Goal: Task Accomplishment & Management: Manage account settings

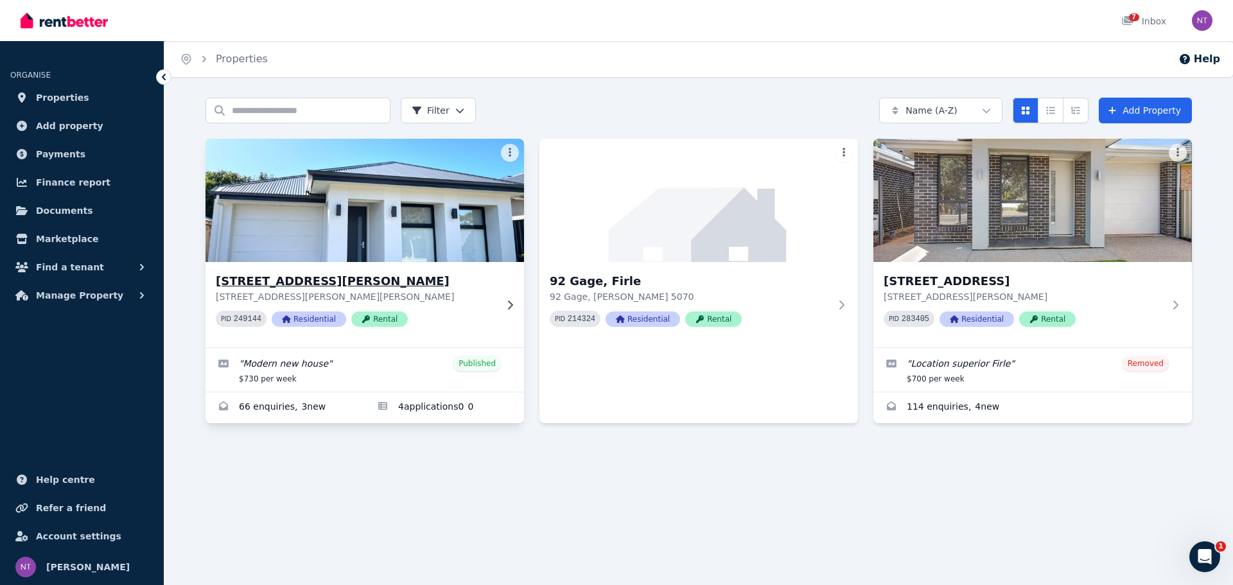
click at [363, 248] on img at bounding box center [365, 200] width 334 height 130
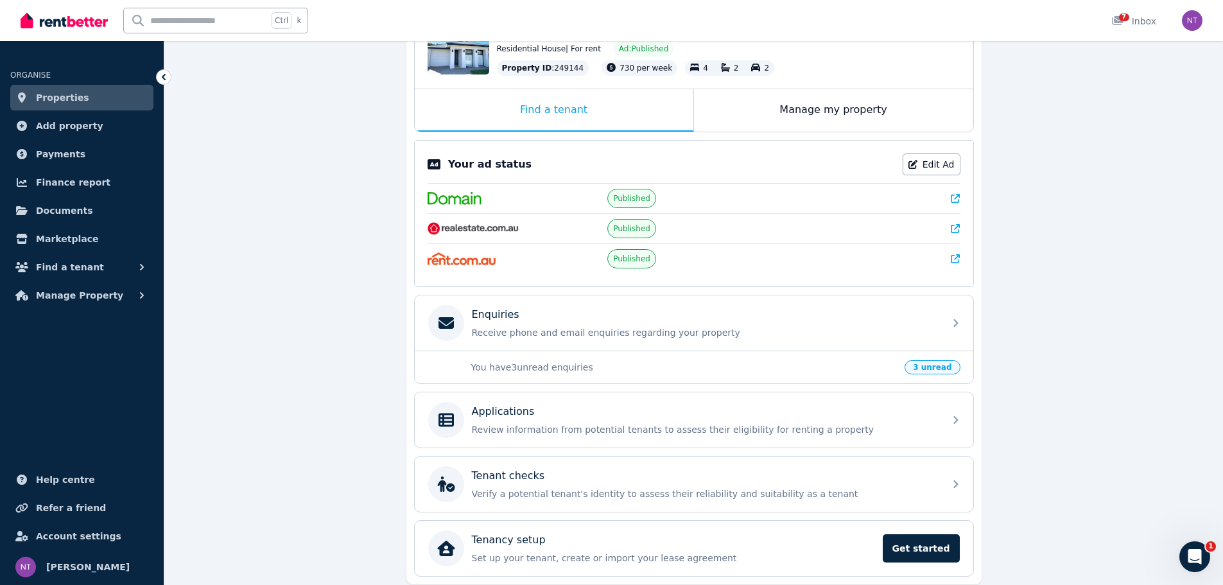
scroll to position [193, 0]
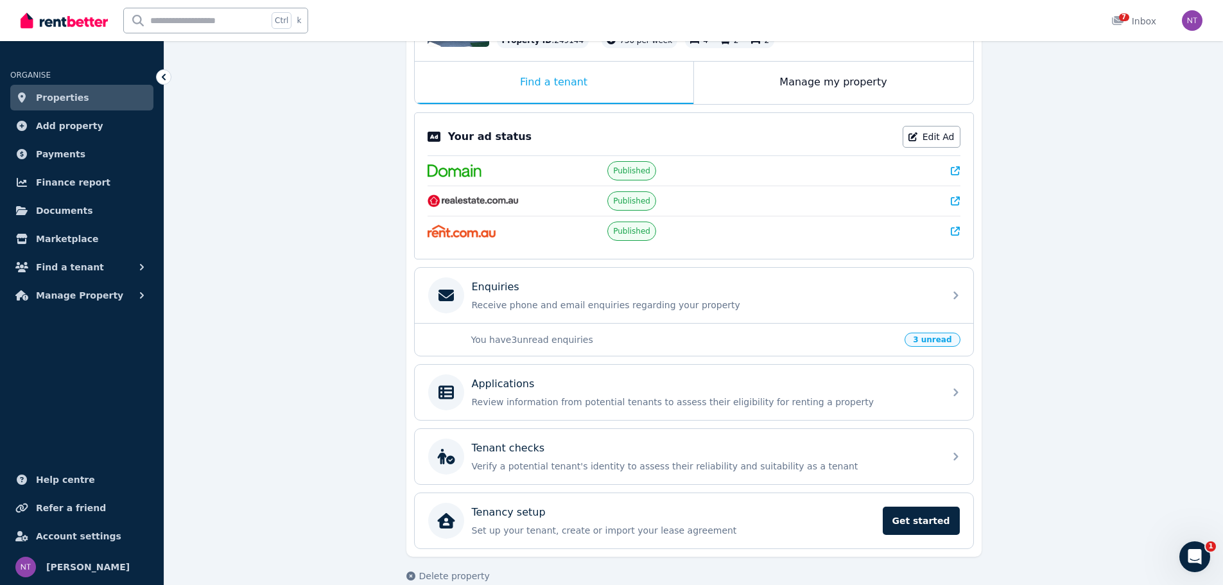
click at [925, 340] on span "3 unread" at bounding box center [931, 340] width 55 height 14
click at [770, 302] on p "Receive phone and email enquiries regarding your property" at bounding box center [704, 304] width 465 height 13
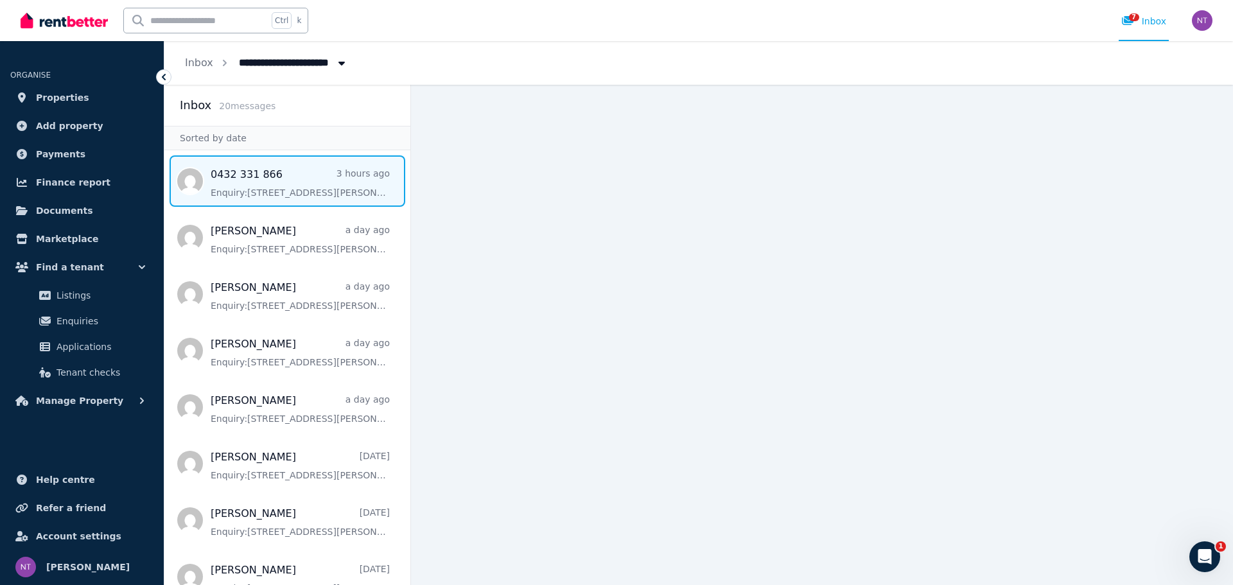
click at [318, 178] on span "Message list" at bounding box center [287, 180] width 246 height 51
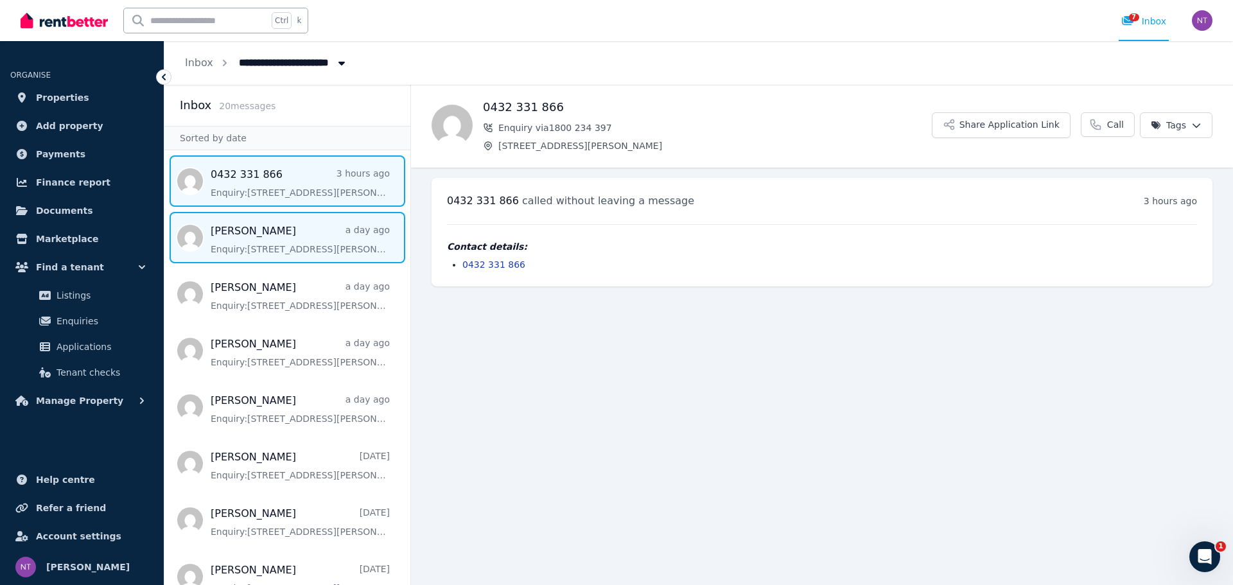
click at [300, 225] on span "Message list" at bounding box center [287, 237] width 246 height 51
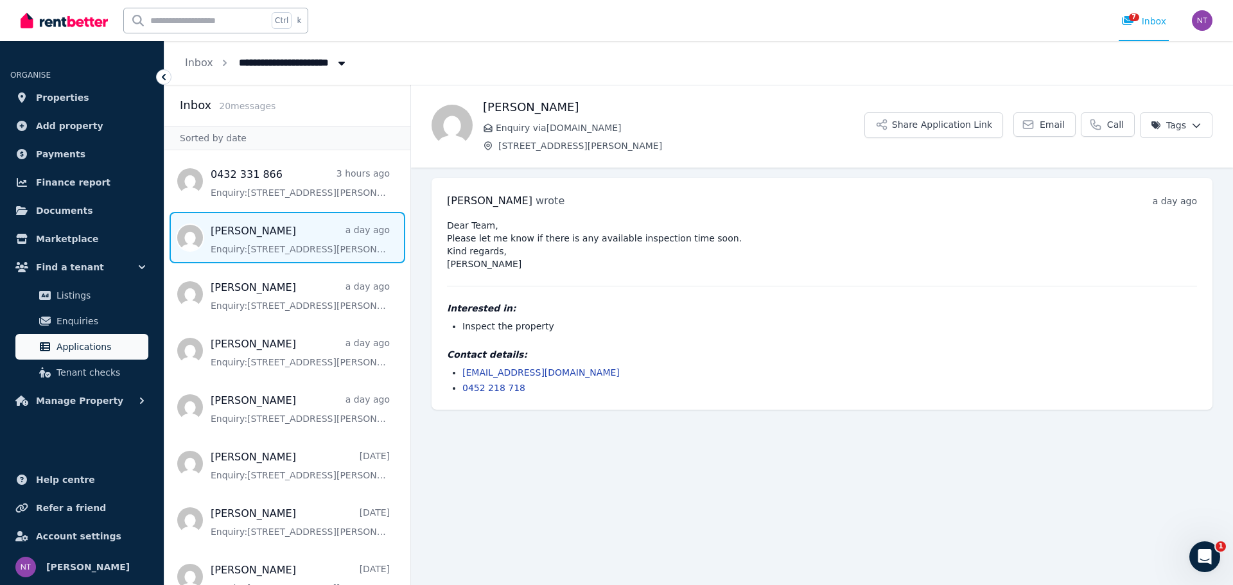
click at [105, 347] on span "Applications" at bounding box center [99, 346] width 87 height 15
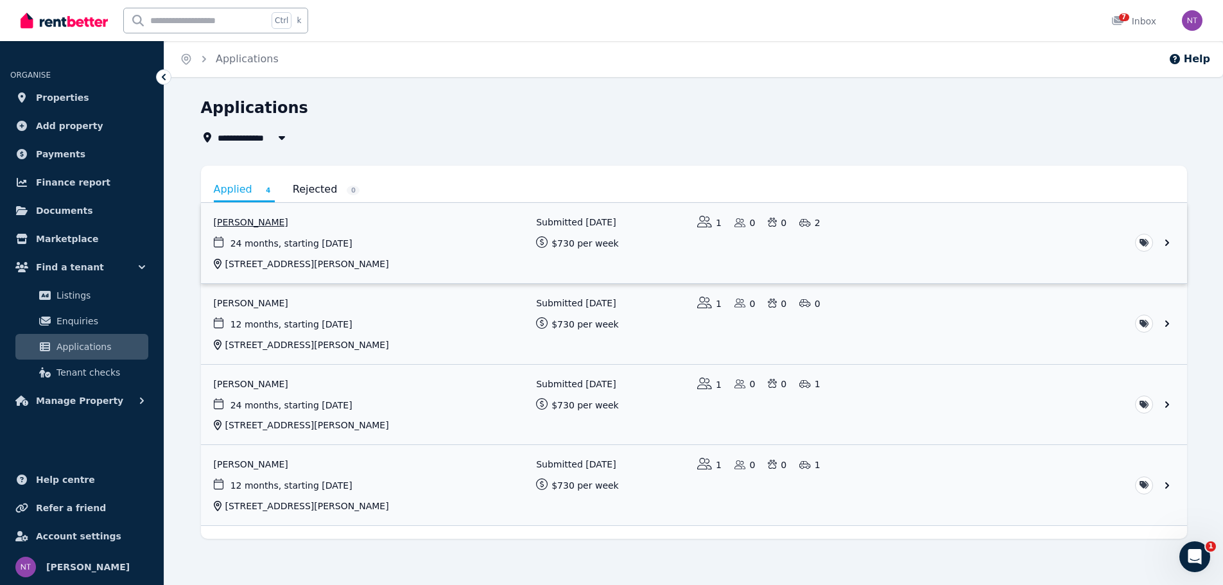
click at [354, 225] on link "View application: Ko Yumin" at bounding box center [694, 243] width 986 height 80
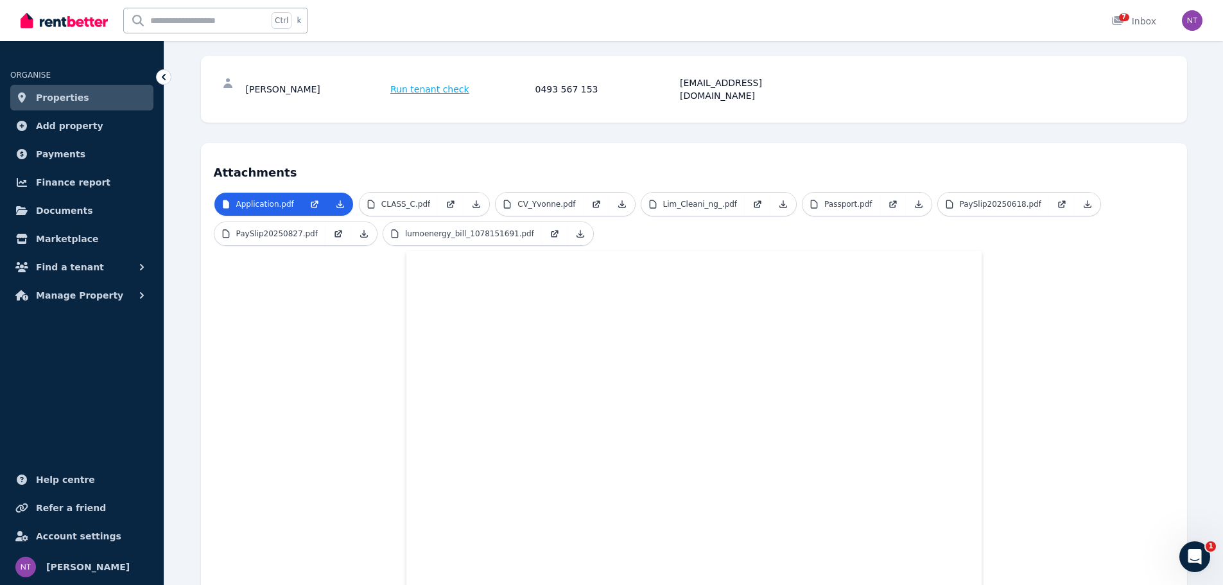
scroll to position [123, 0]
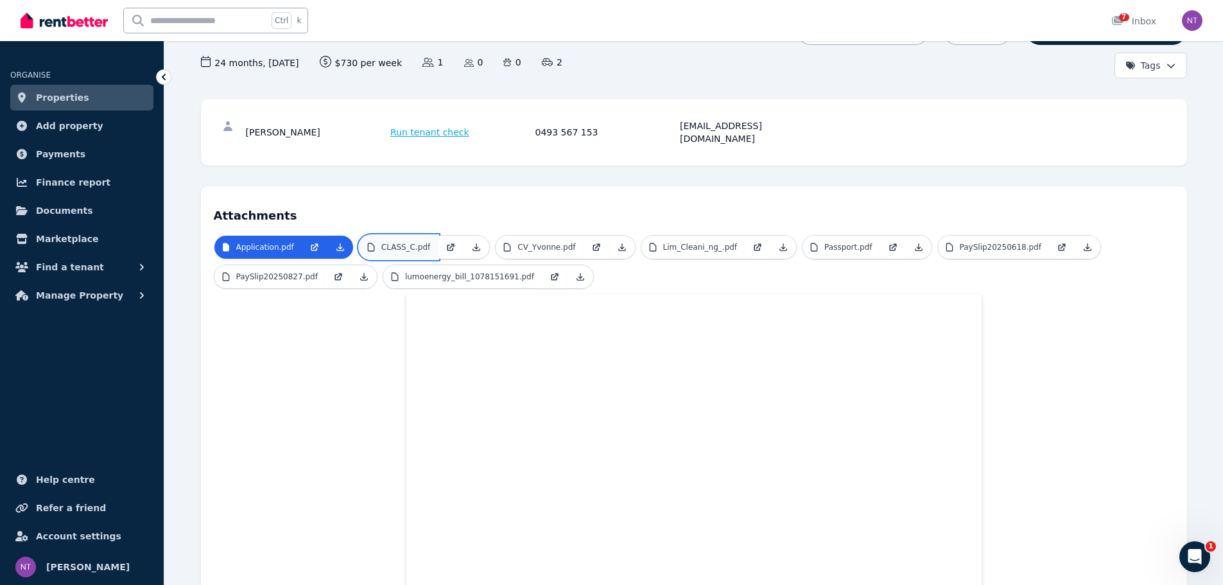
click at [391, 242] on p "CLASS_C.pdf" at bounding box center [405, 247] width 49 height 10
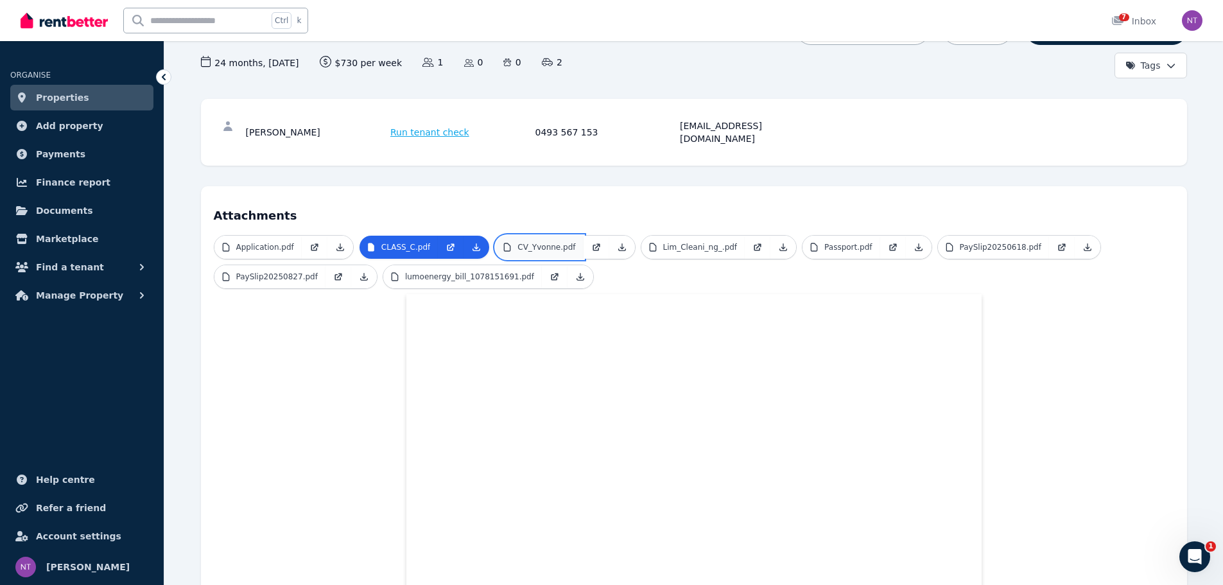
click at [519, 242] on p "CV_Yvonne.pdf" at bounding box center [546, 247] width 58 height 10
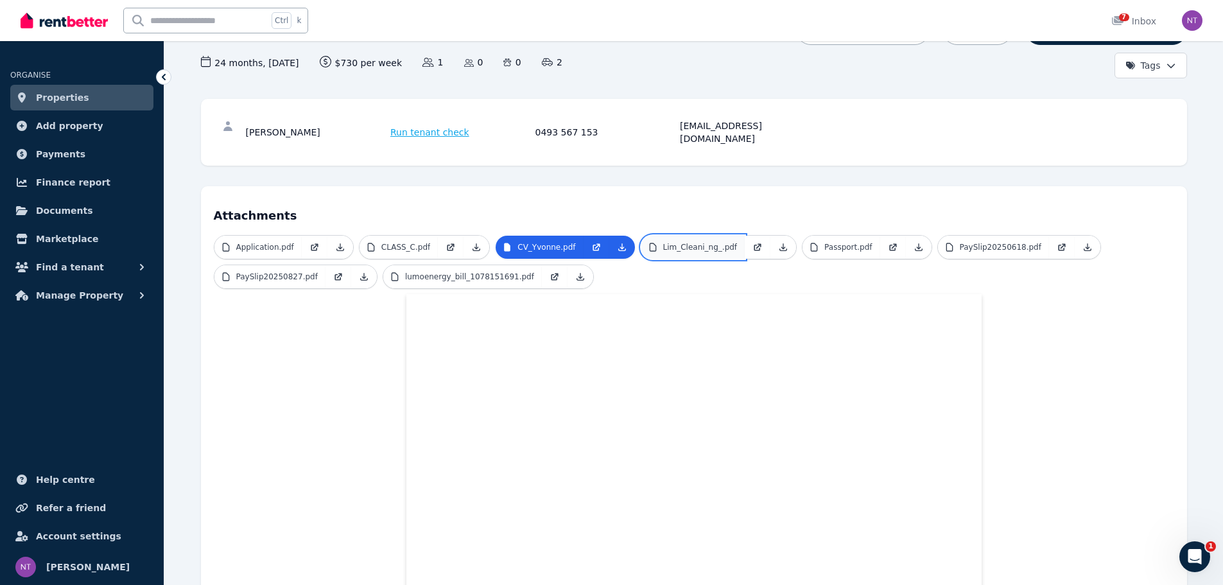
click at [673, 242] on p "Lim_Cleani_ng_.pdf" at bounding box center [700, 247] width 74 height 10
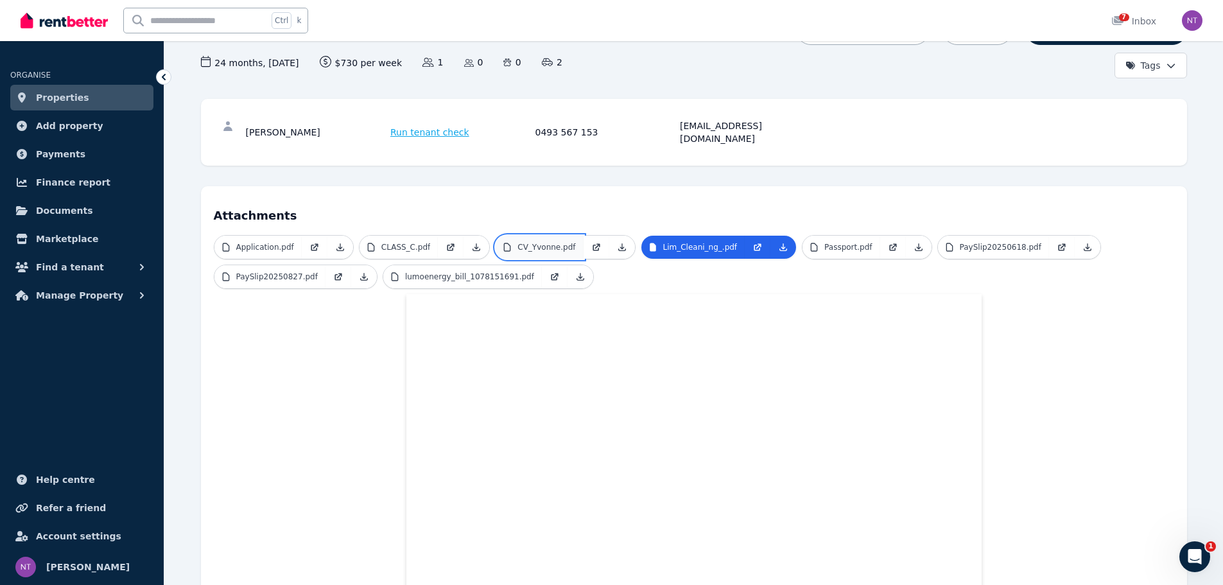
click at [546, 236] on link "CV_Yvonne.pdf" at bounding box center [539, 247] width 87 height 23
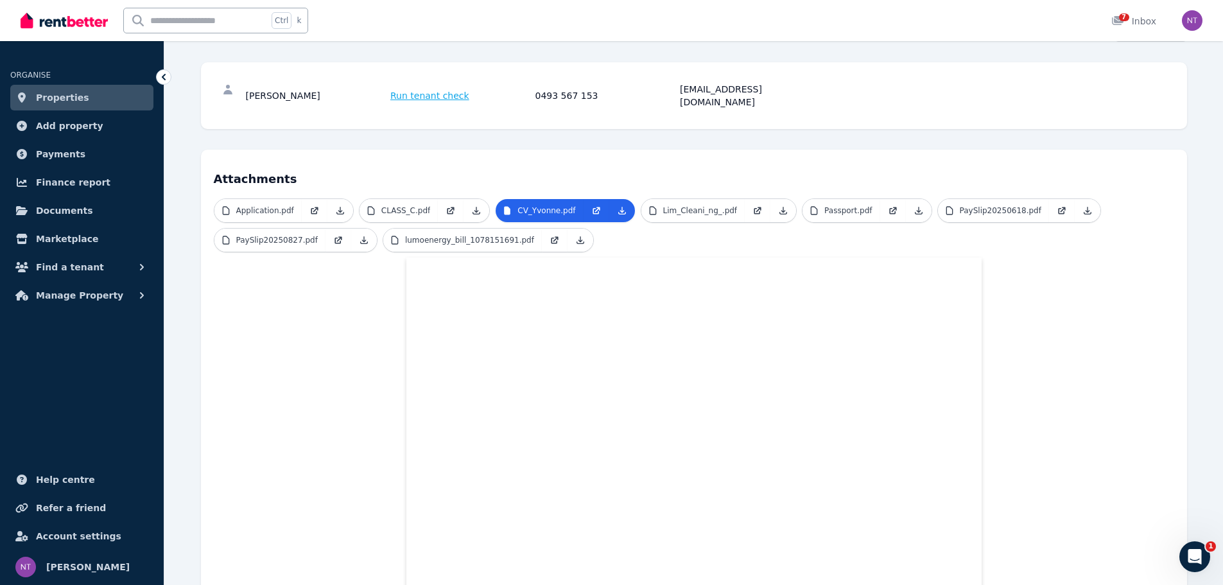
scroll to position [0, 0]
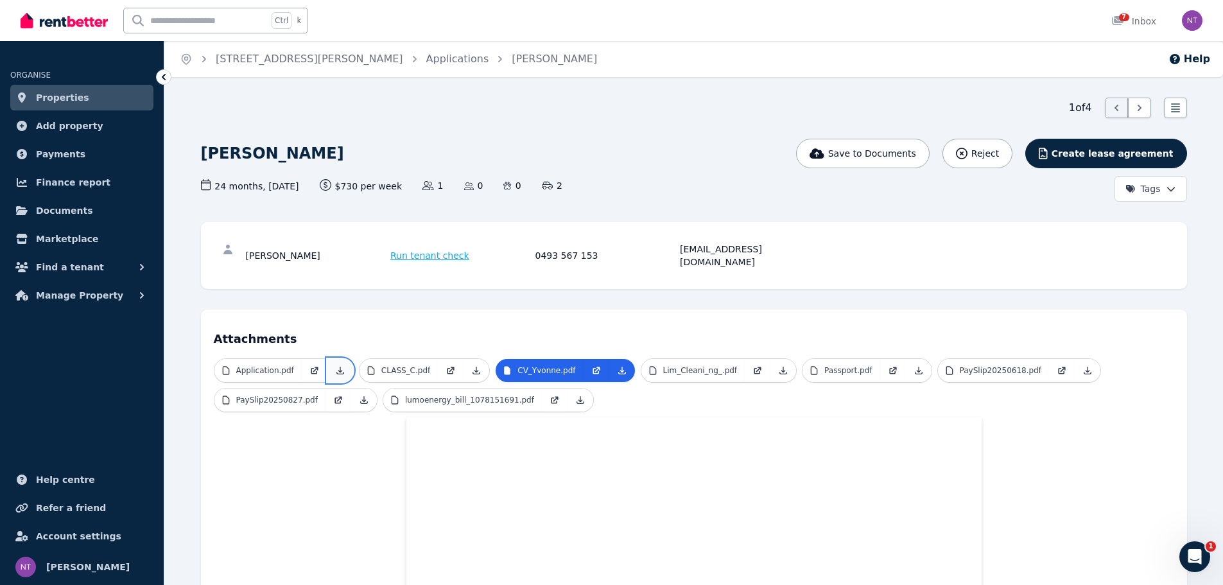
click at [335, 365] on icon at bounding box center [340, 370] width 10 height 10
click at [617, 365] on icon at bounding box center [622, 370] width 10 height 10
click at [850, 362] on link "Passport.pdf" at bounding box center [840, 370] width 77 height 23
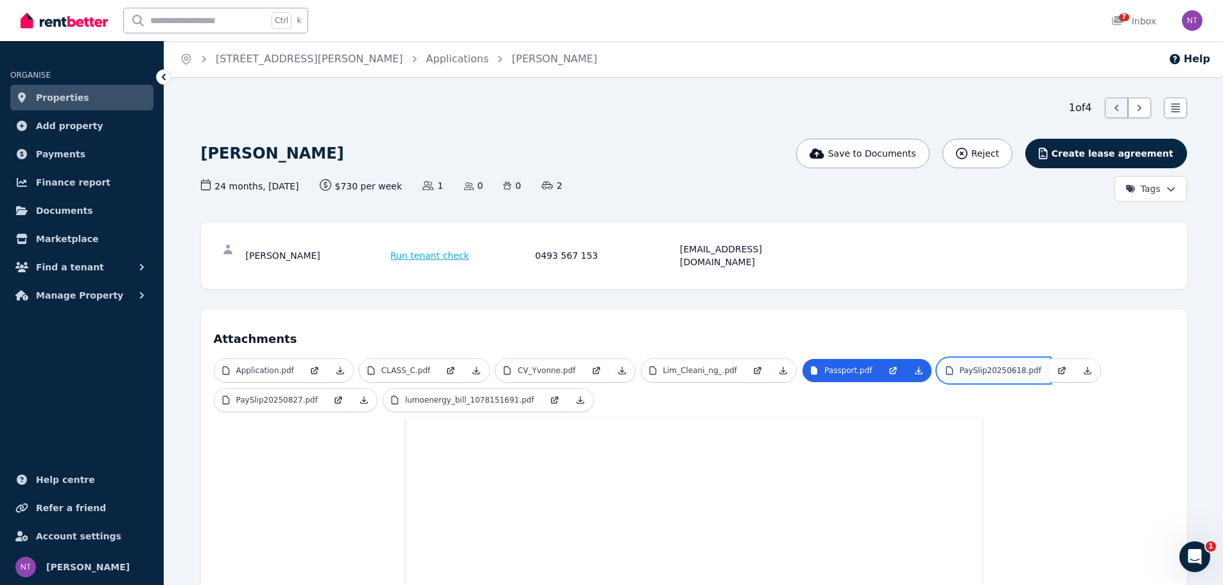
click at [974, 365] on p "PaySlip20250618.pdf" at bounding box center [1001, 370] width 82 height 10
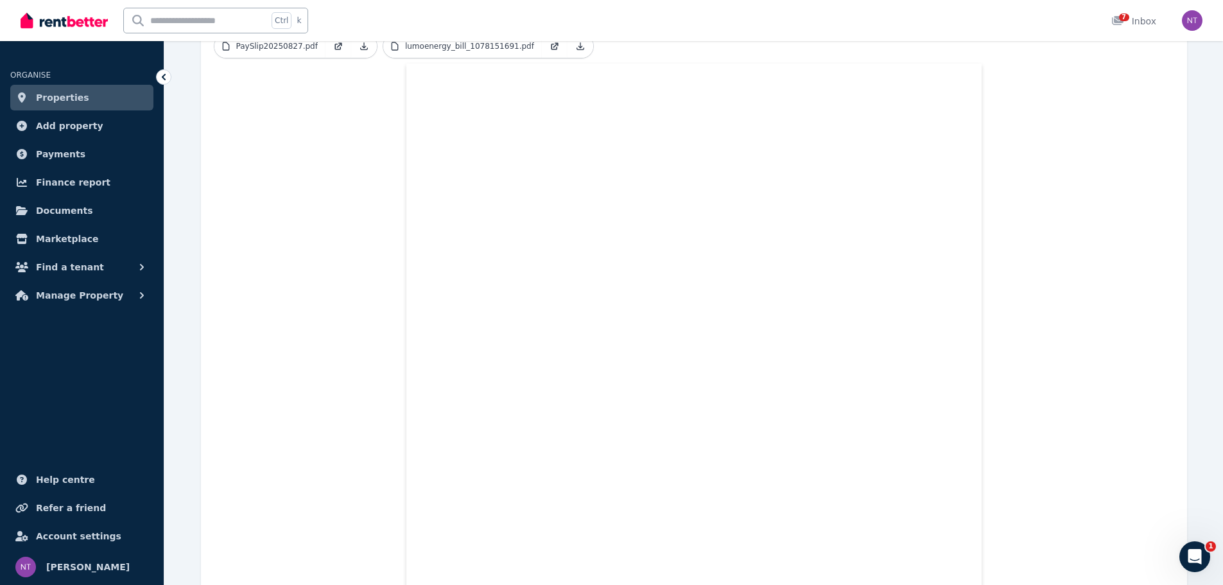
scroll to position [385, 0]
